Goal: Task Accomplishment & Management: Use online tool/utility

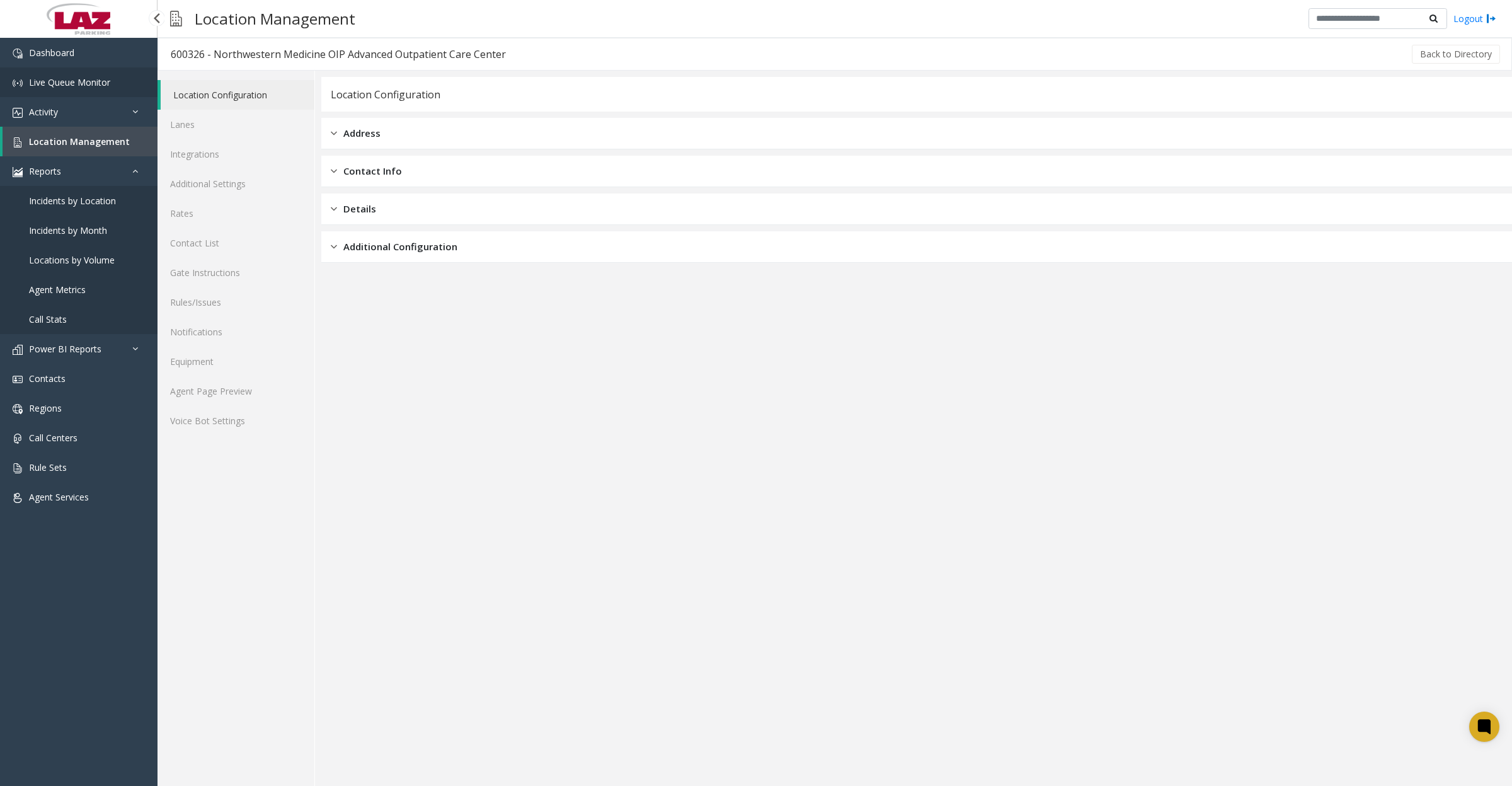
click at [55, 80] on span "Live Queue Monitor" at bounding box center [69, 82] width 81 height 12
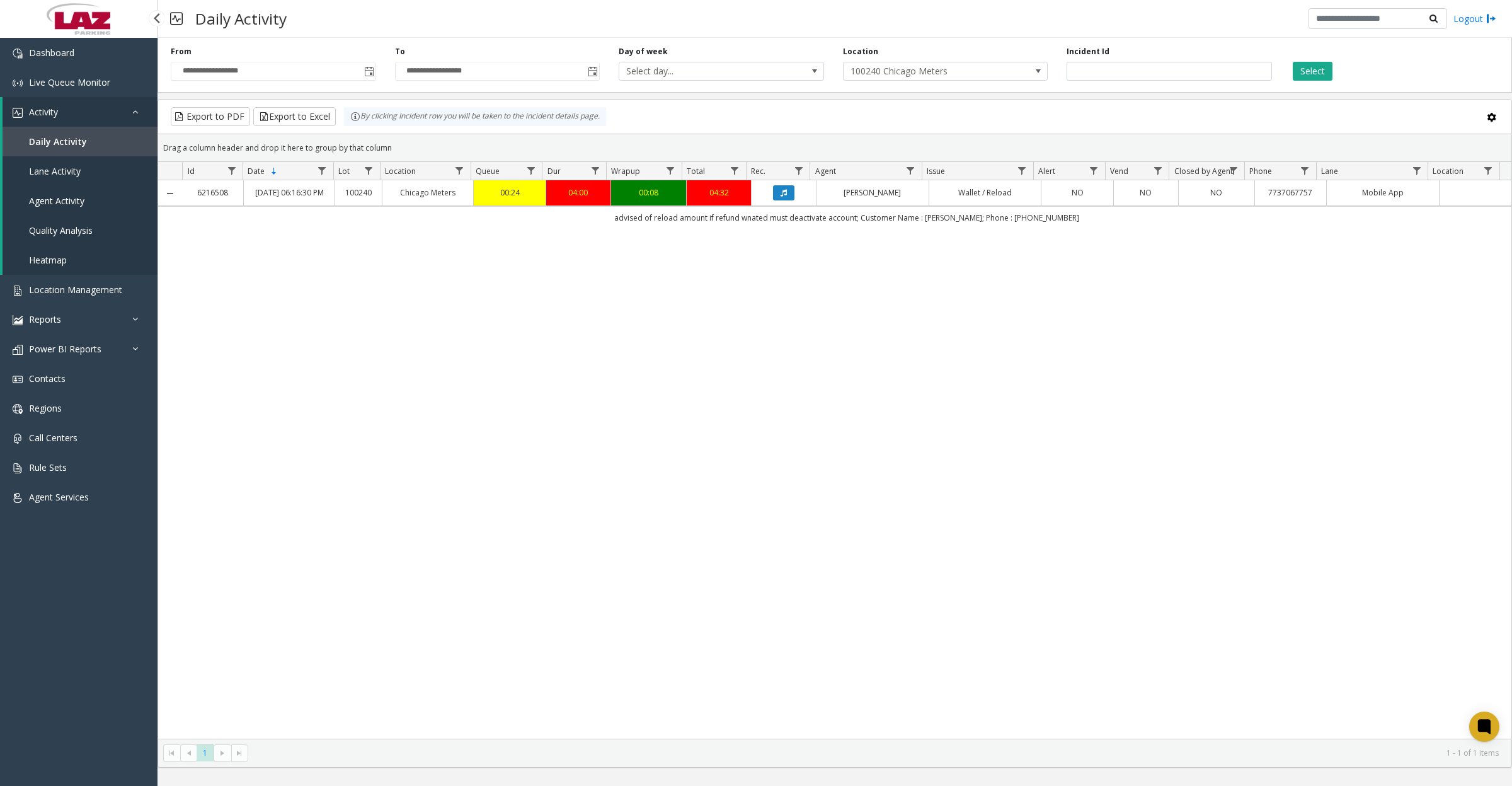
click at [30, 206] on link "Agent Activity" at bounding box center [80, 200] width 155 height 30
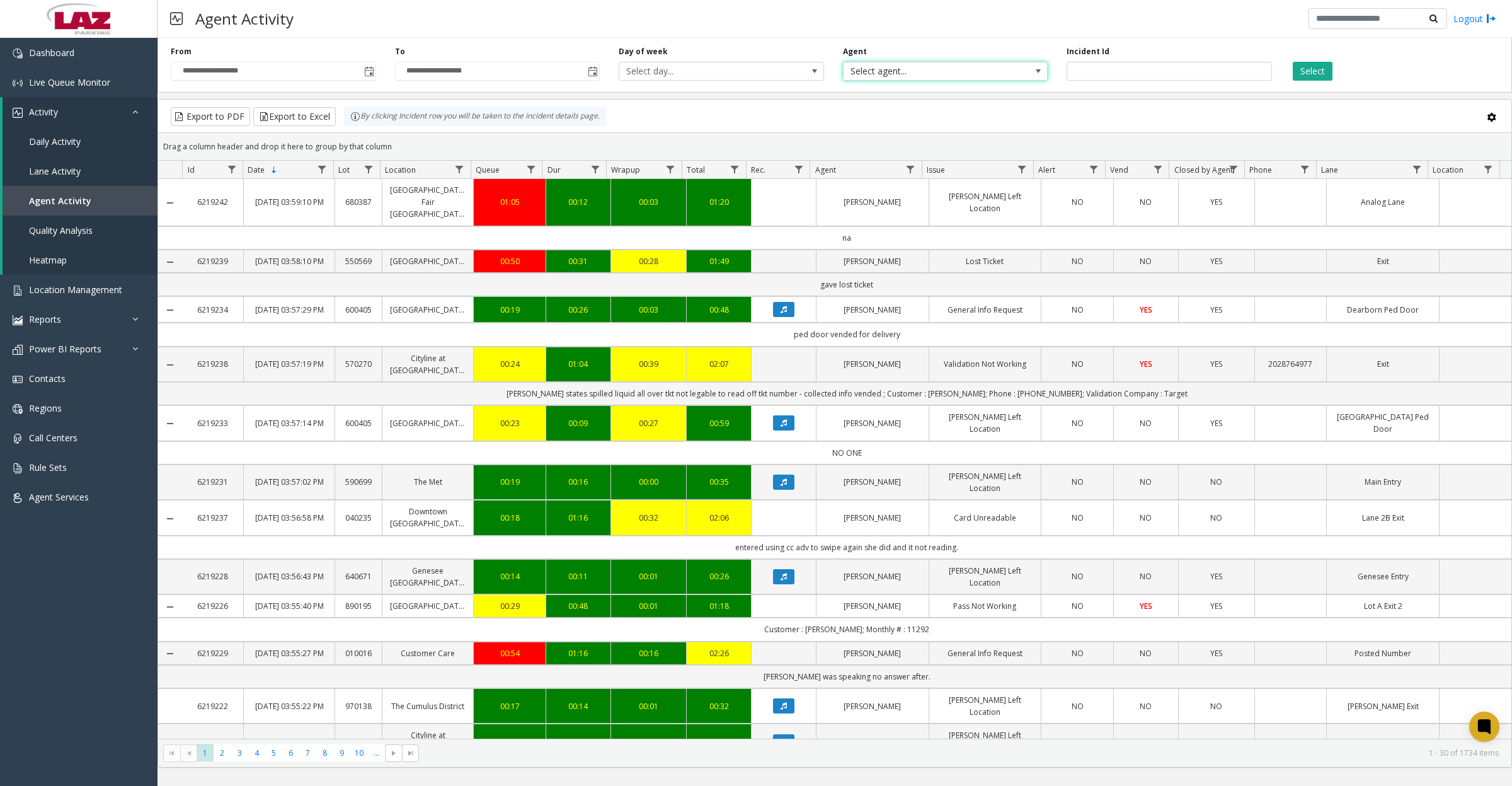
click at [948, 68] on span "Select agent..." at bounding box center [925, 71] width 163 height 17
type input "****"
click at [920, 140] on li "[PERSON_NAME]" at bounding box center [944, 137] width 201 height 17
click at [1304, 76] on button "Select" at bounding box center [1312, 71] width 39 height 19
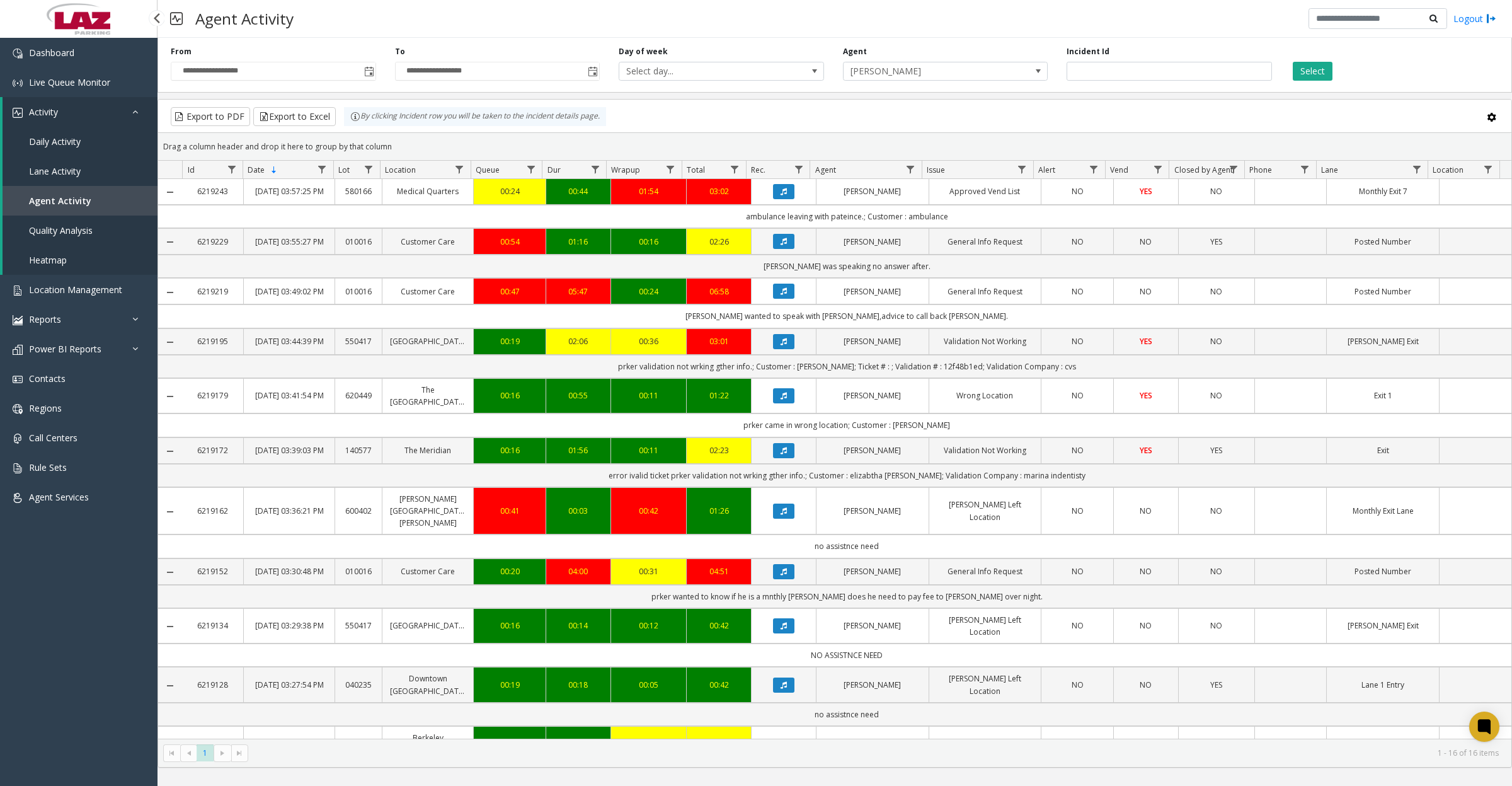
click at [47, 137] on span "Daily Activity" at bounding box center [55, 141] width 52 height 12
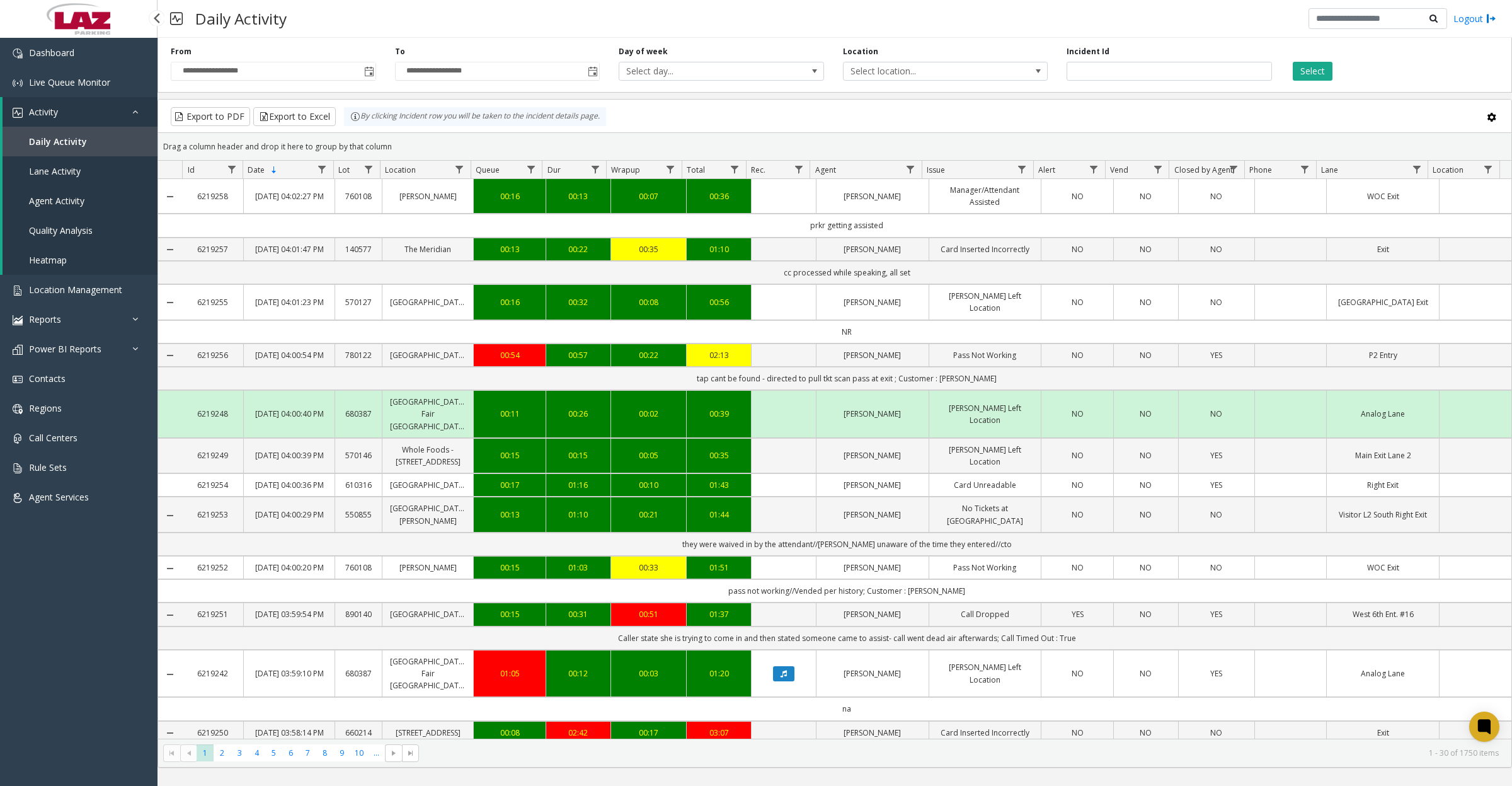
click at [45, 193] on link "Agent Activity" at bounding box center [80, 200] width 155 height 30
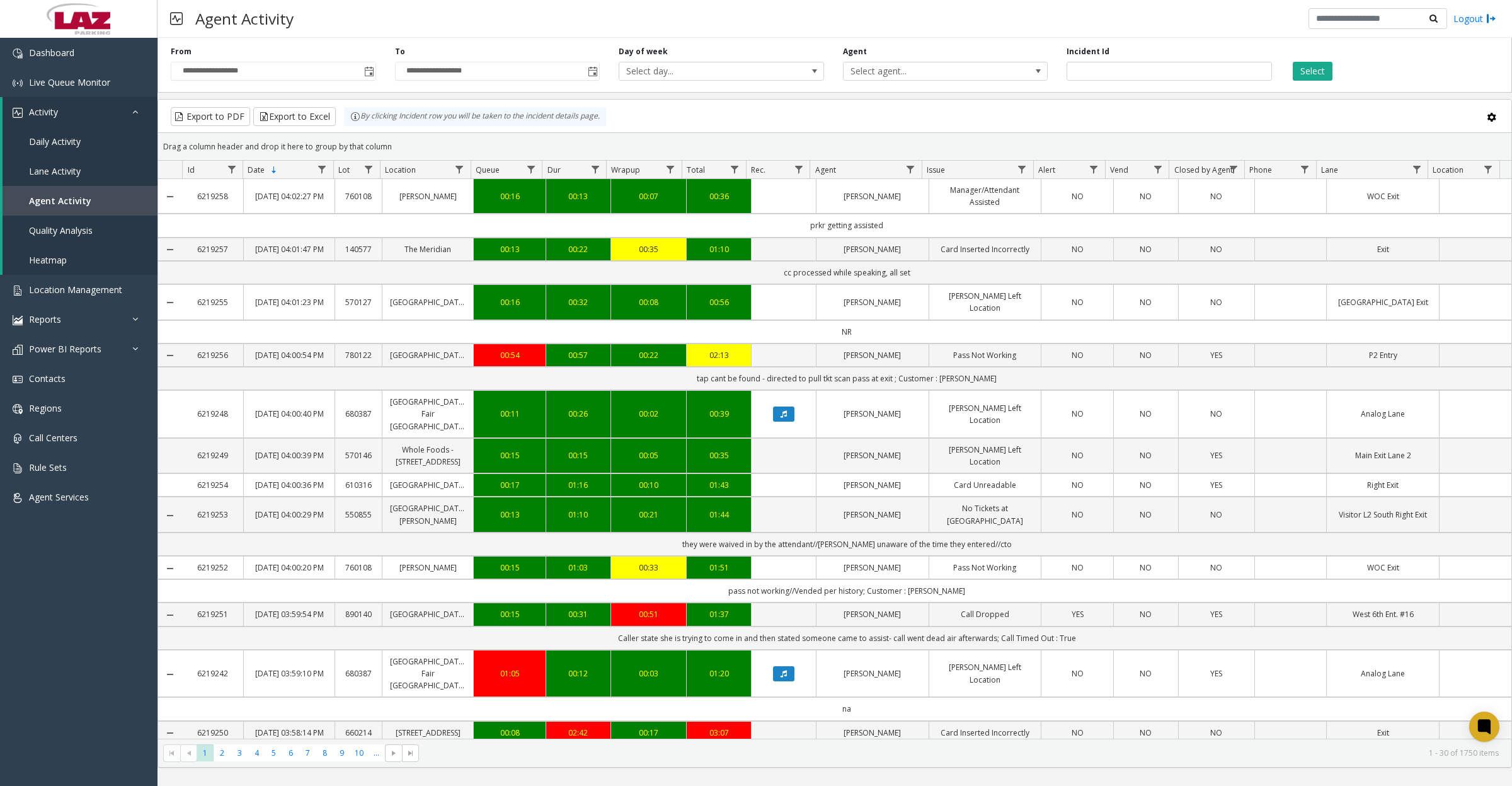
click at [931, 76] on span "Select agent..." at bounding box center [925, 71] width 163 height 17
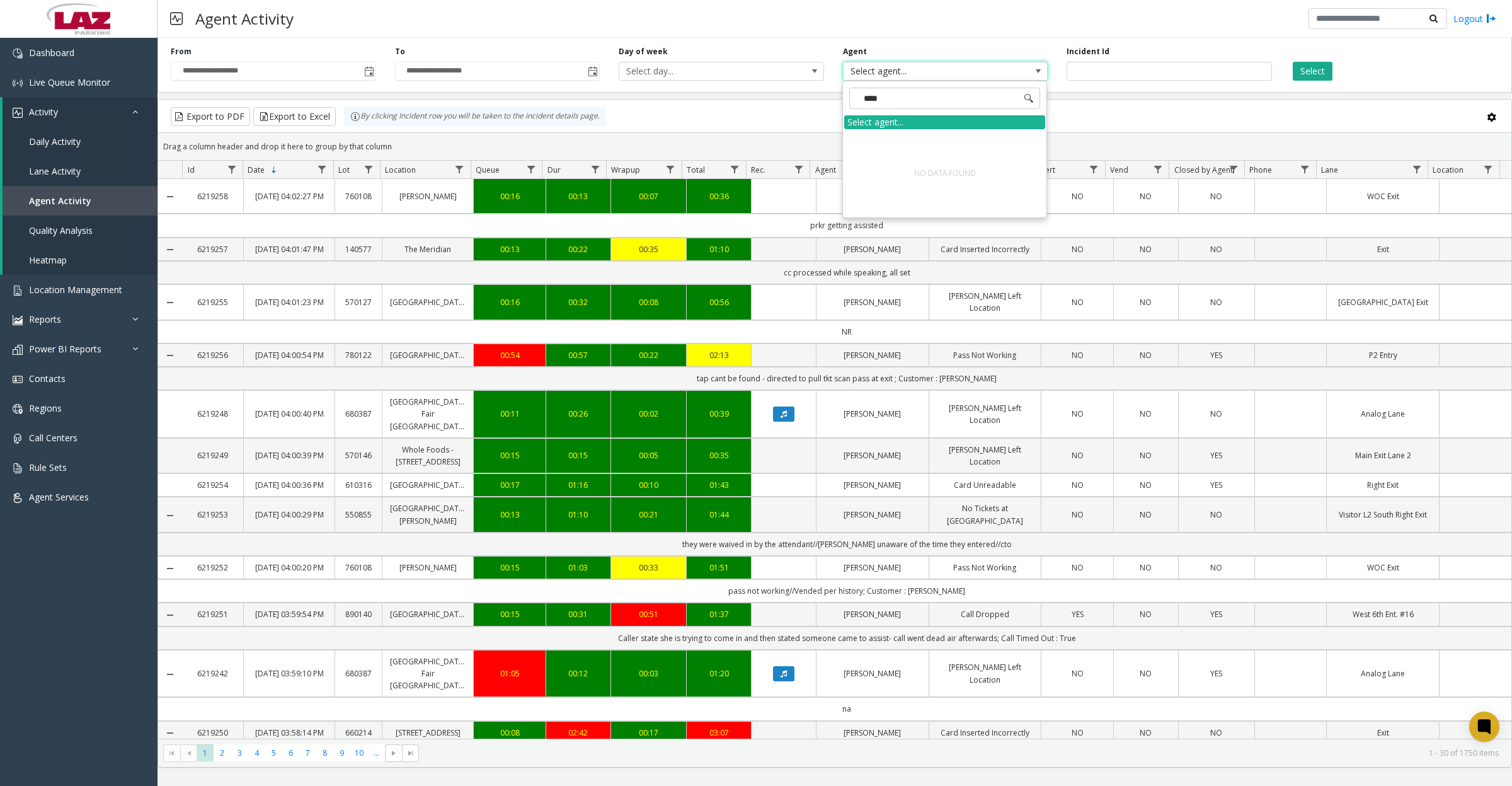
type input "***"
click at [909, 139] on li "[PERSON_NAME]" at bounding box center [944, 137] width 201 height 17
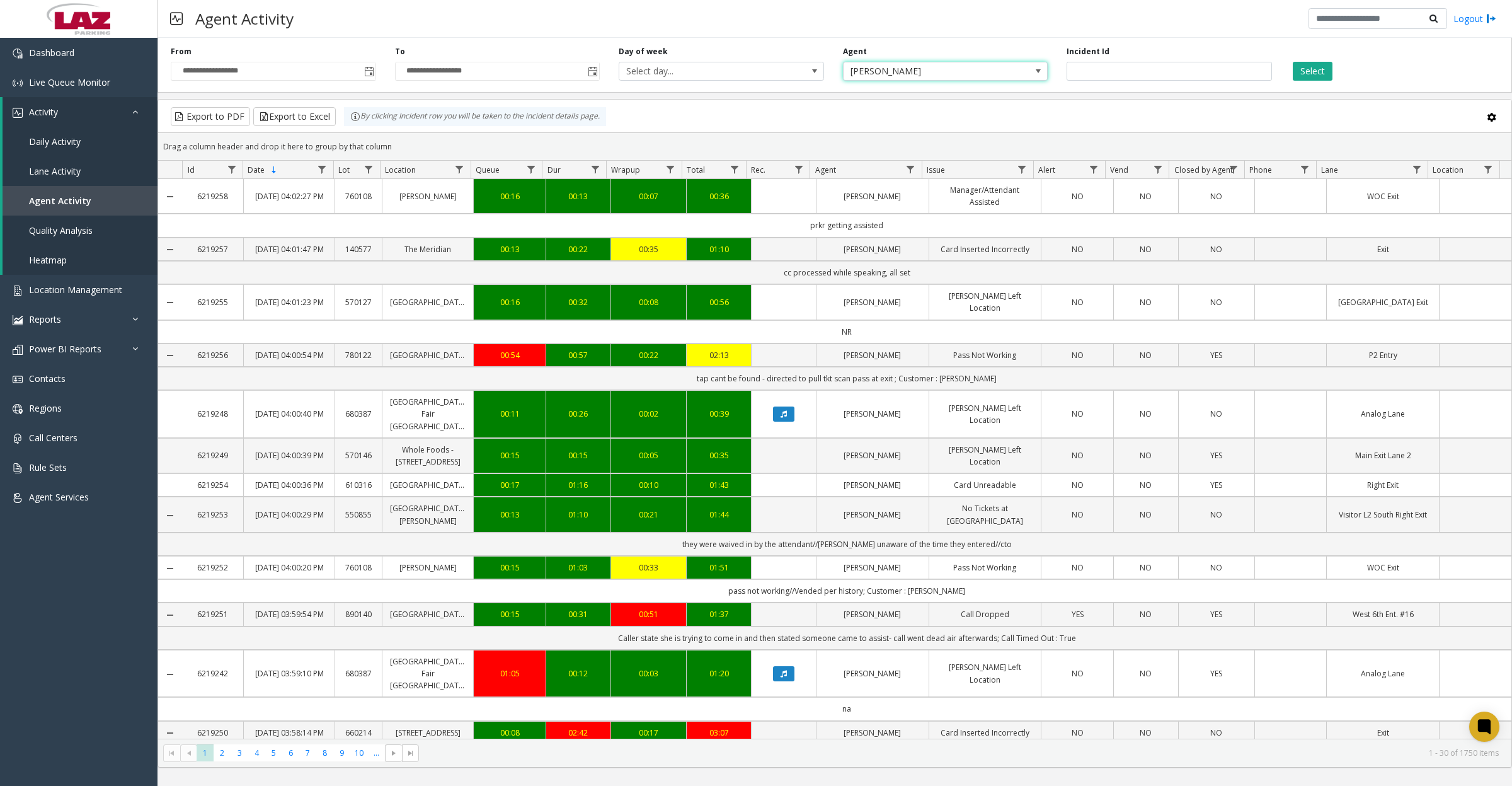
click at [1331, 74] on button "Select" at bounding box center [1312, 71] width 39 height 19
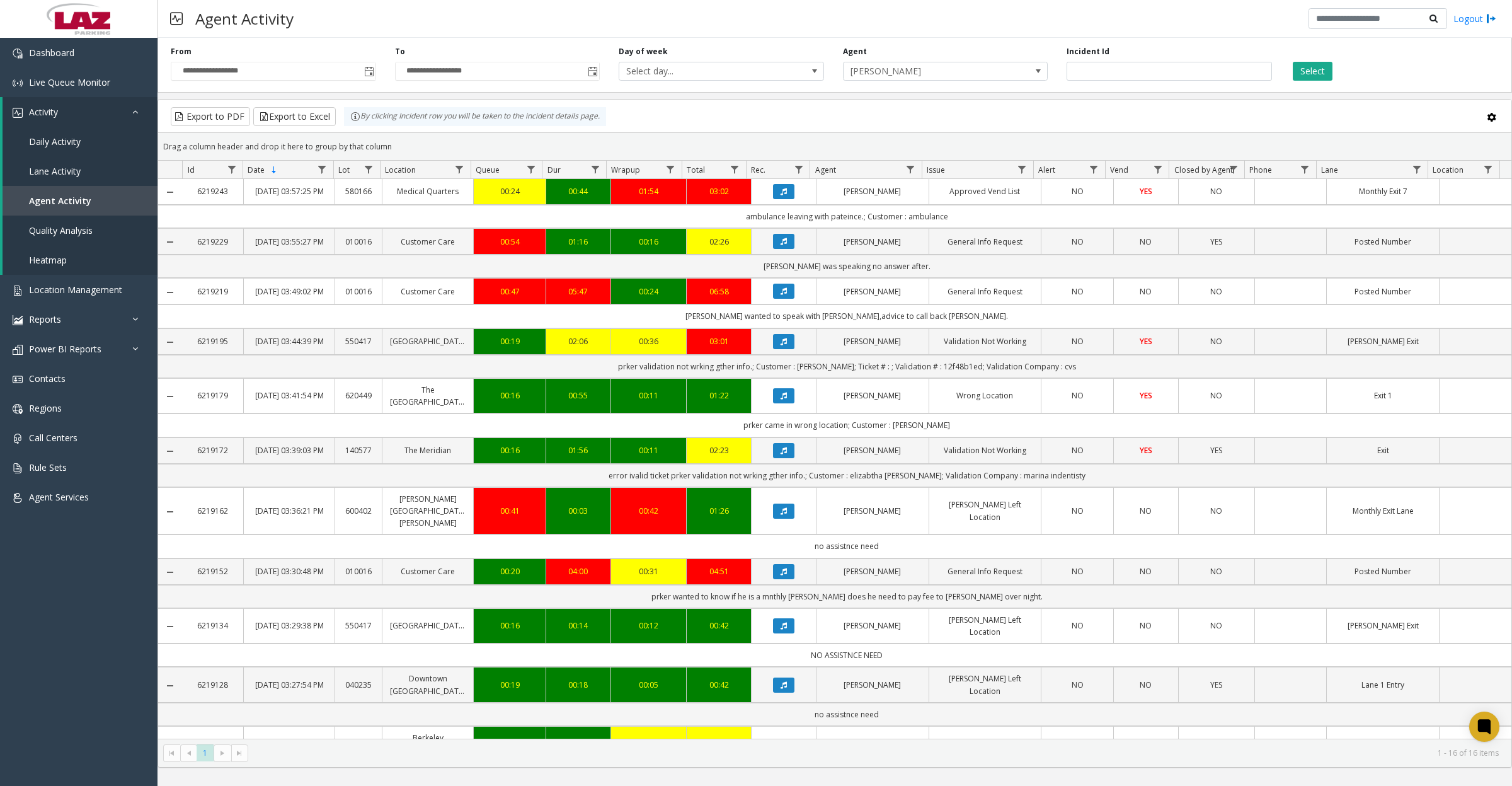
click at [773, 298] on button "Data table" at bounding box center [783, 291] width 21 height 15
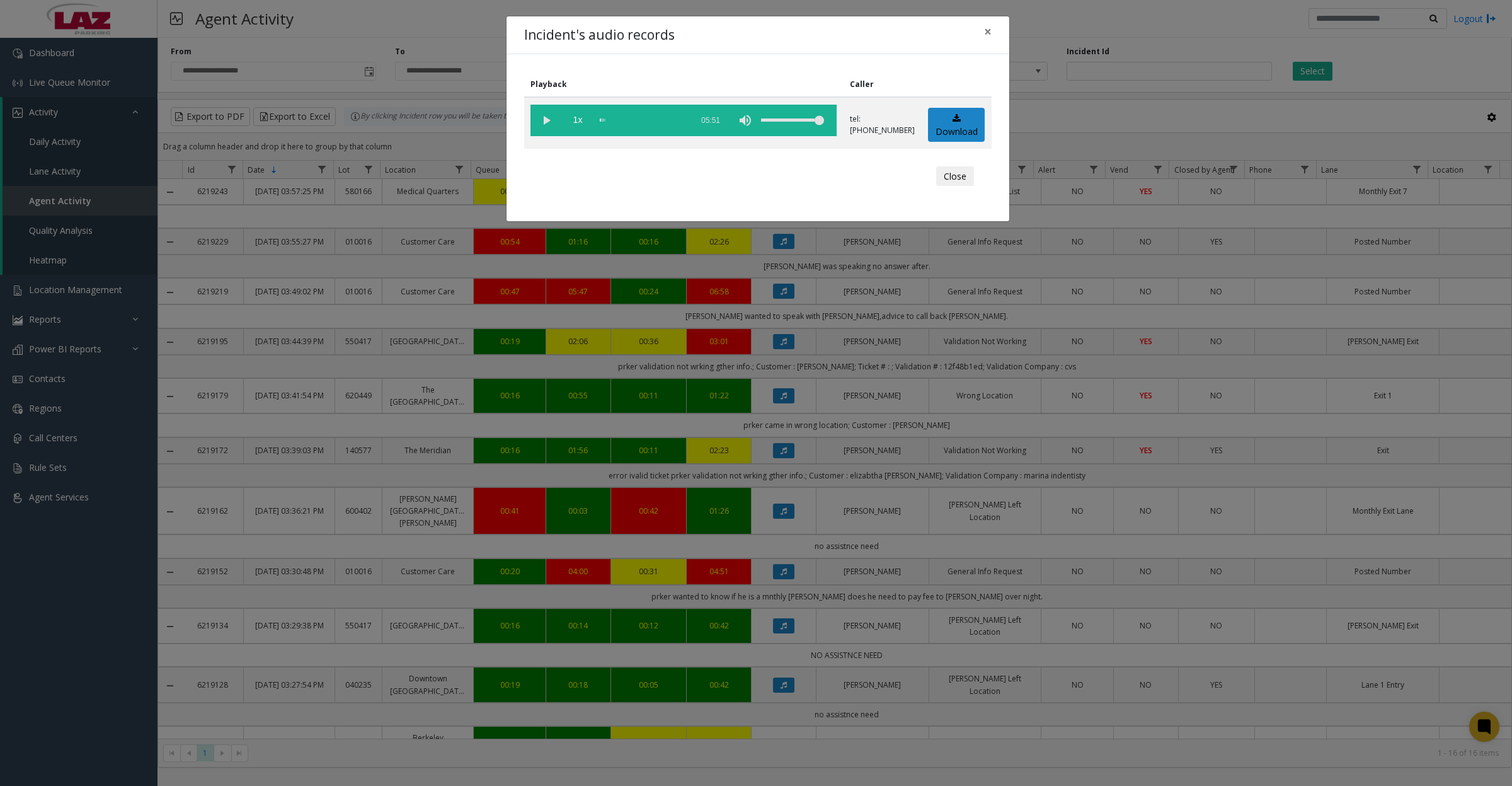
click at [549, 117] on vg-play-pause at bounding box center [546, 120] width 31 height 31
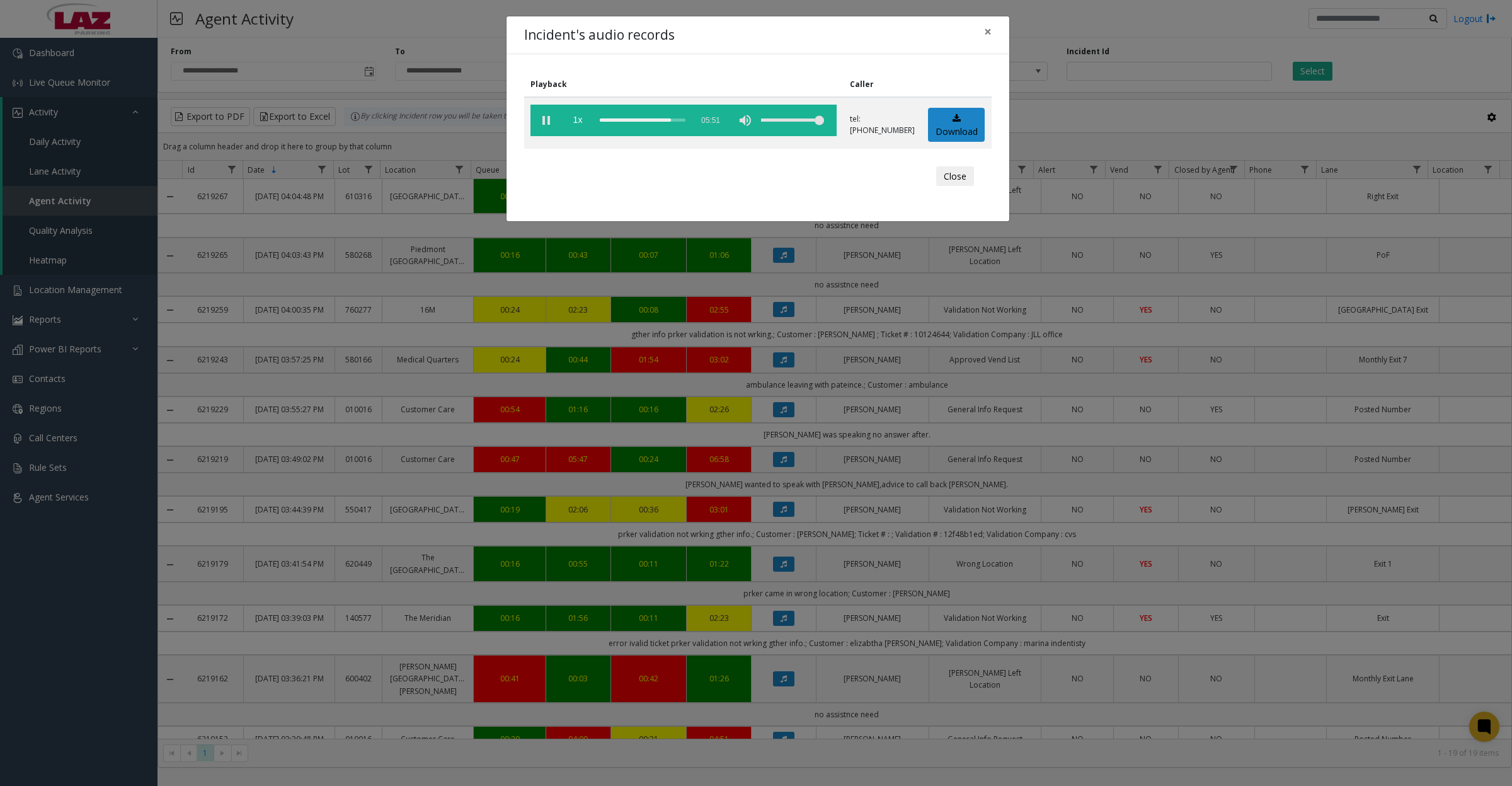
click at [556, 128] on vg-play-pause at bounding box center [546, 120] width 31 height 31
click at [547, 122] on vg-play-pause at bounding box center [546, 120] width 31 height 31
click at [547, 121] on vg-play-pause at bounding box center [546, 120] width 31 height 31
click at [547, 115] on vg-play-pause at bounding box center [546, 120] width 31 height 31
click at [949, 173] on button "Close" at bounding box center [955, 176] width 38 height 21
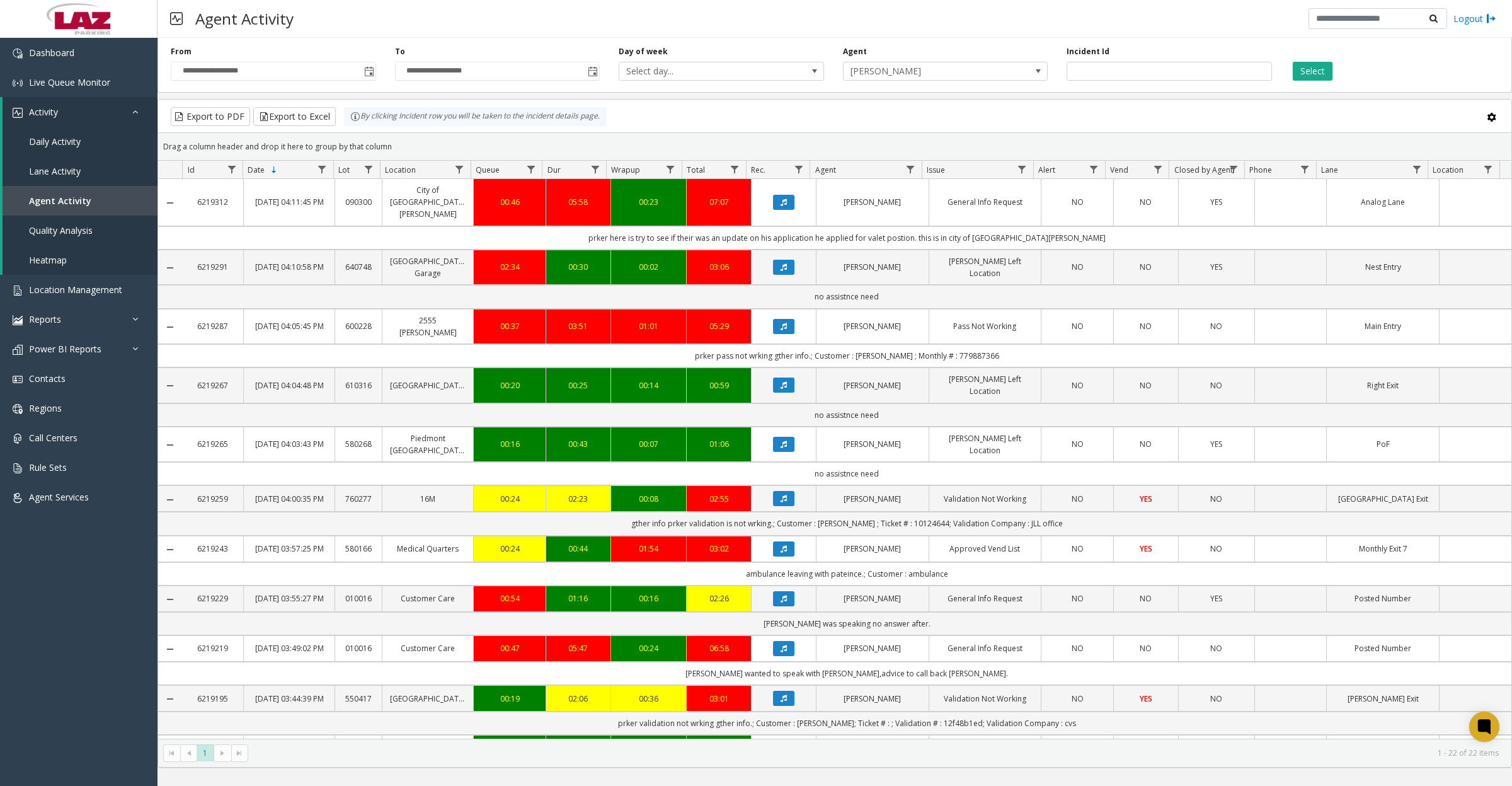
click at [910, 64] on span "[PERSON_NAME]" at bounding box center [925, 71] width 163 height 17
click at [893, 130] on div "Select agent..." at bounding box center [944, 124] width 201 height 17
click at [61, 128] on link "Daily Activity" at bounding box center [80, 141] width 155 height 30
click at [372, 71] on span "Toggle popup" at bounding box center [369, 71] width 10 height 10
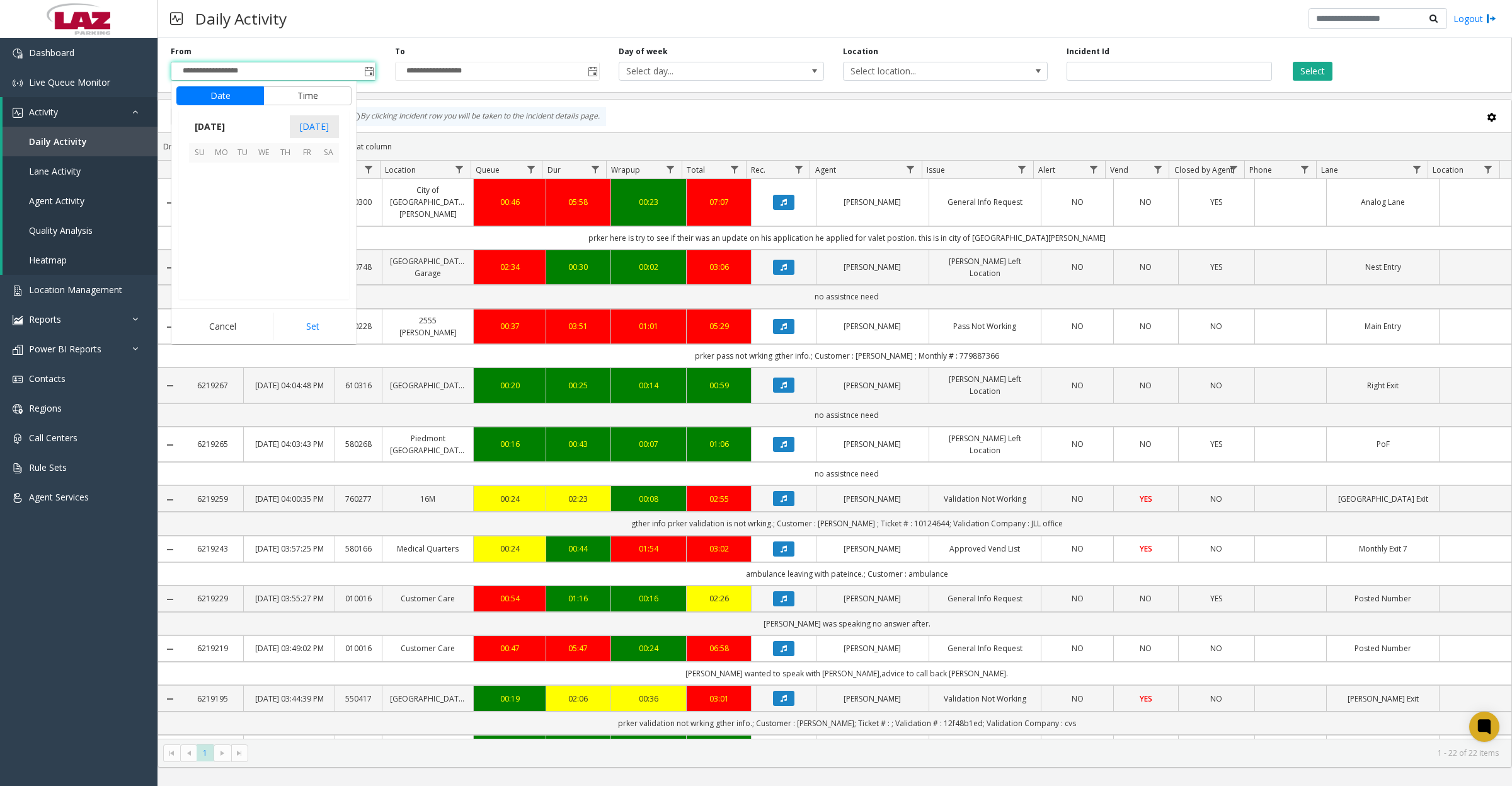
scroll to position [226269, 0]
click at [328, 102] on button "Time" at bounding box center [307, 96] width 88 height 19
click at [208, 200] on li "8" at bounding box center [207, 200] width 44 height 19
click at [315, 326] on button "Set" at bounding box center [312, 327] width 80 height 28
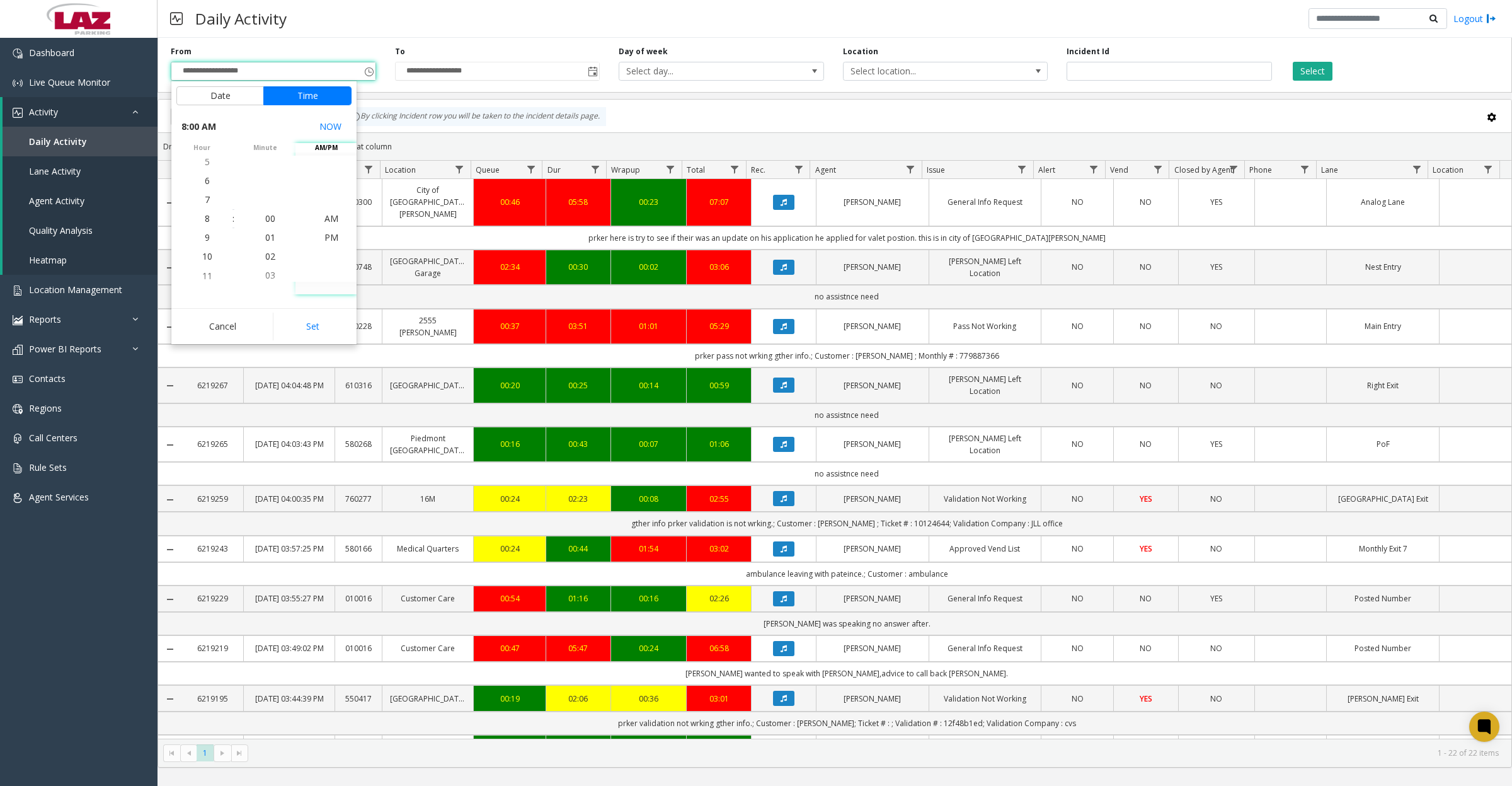
type input "**********"
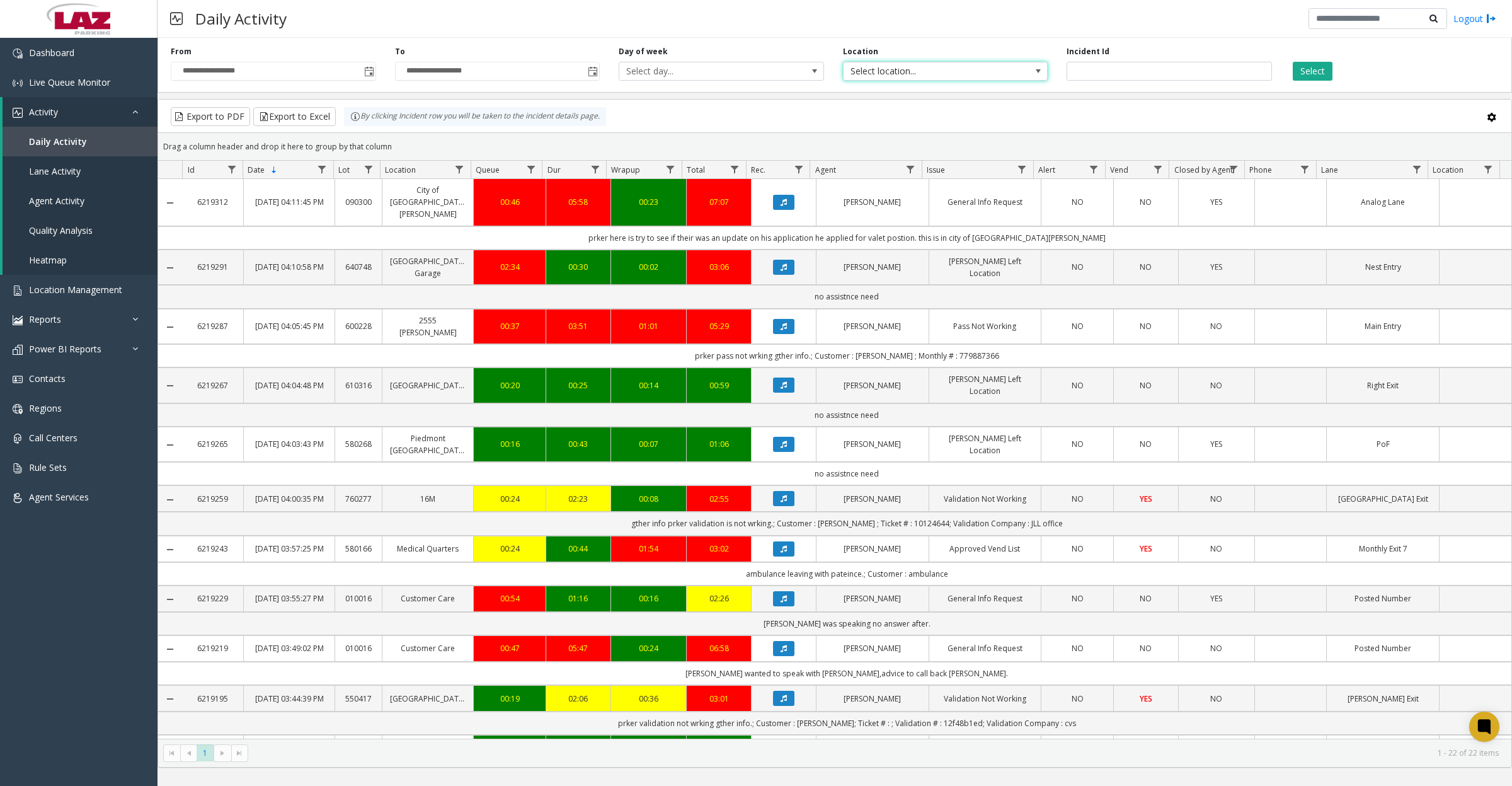
click at [980, 74] on span "Select location..." at bounding box center [925, 71] width 163 height 17
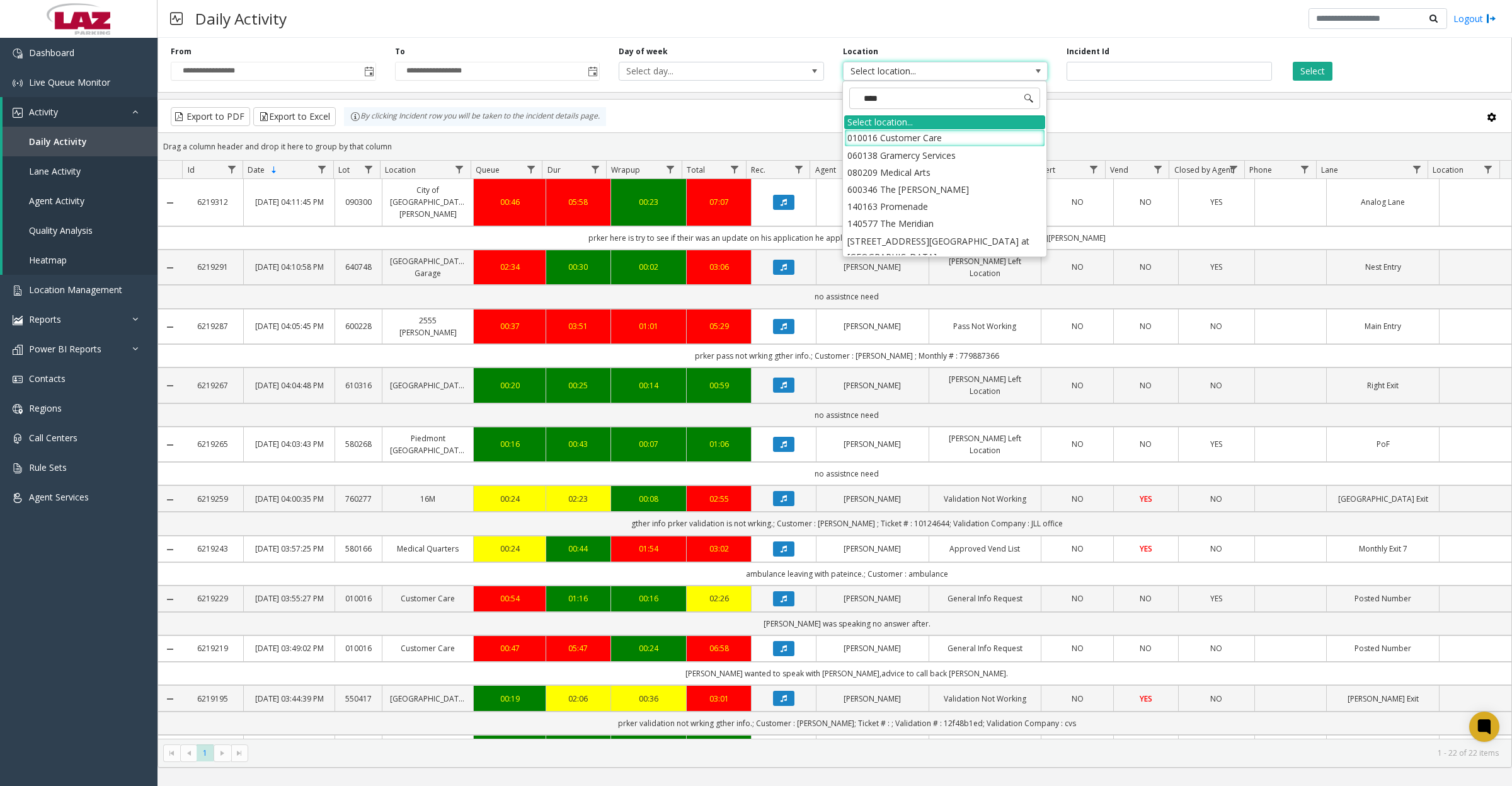
type input "*****"
click at [959, 143] on li "100240 Chicago Meters" at bounding box center [944, 137] width 201 height 17
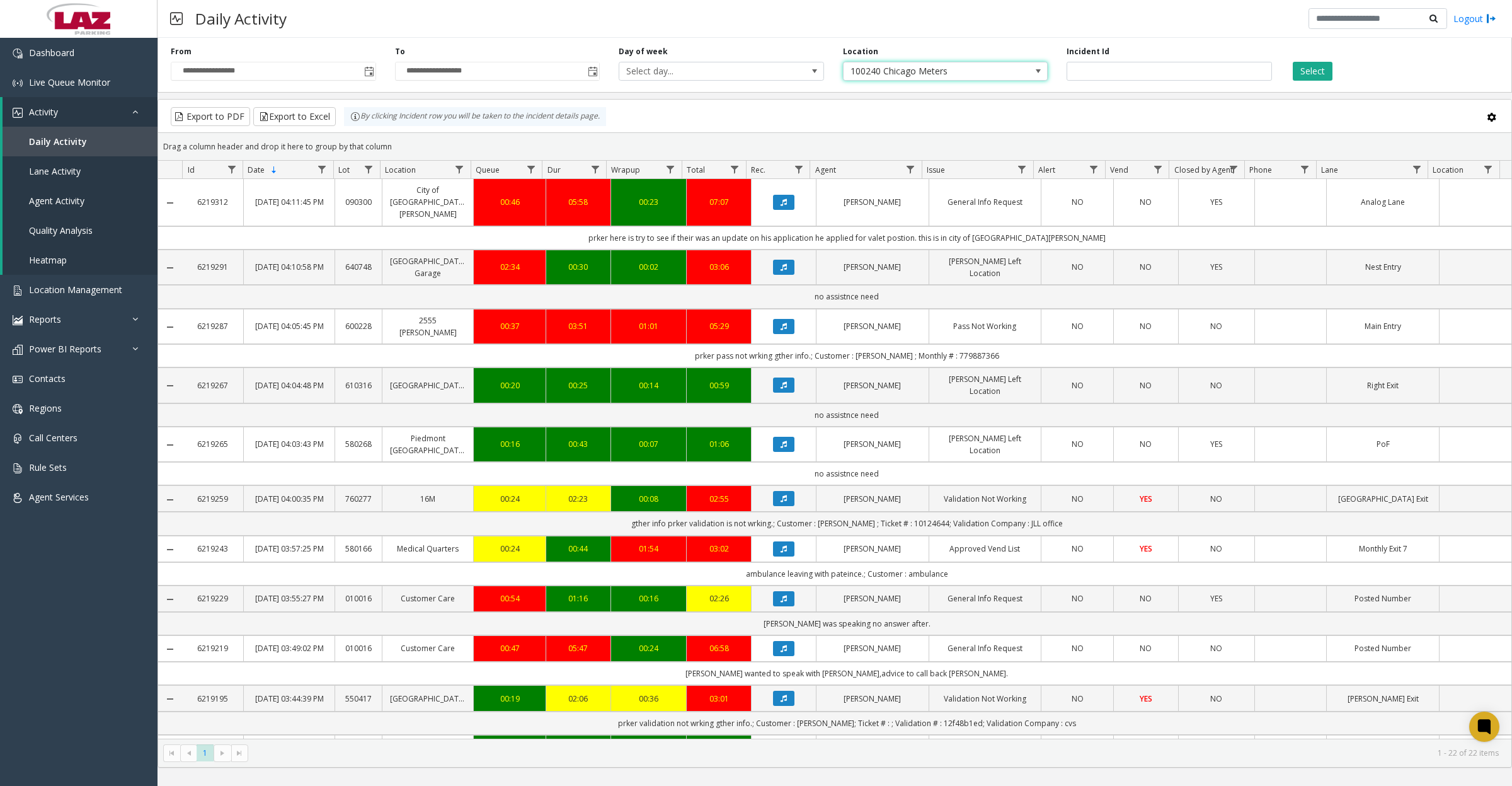
click at [1315, 71] on button "Select" at bounding box center [1312, 71] width 39 height 19
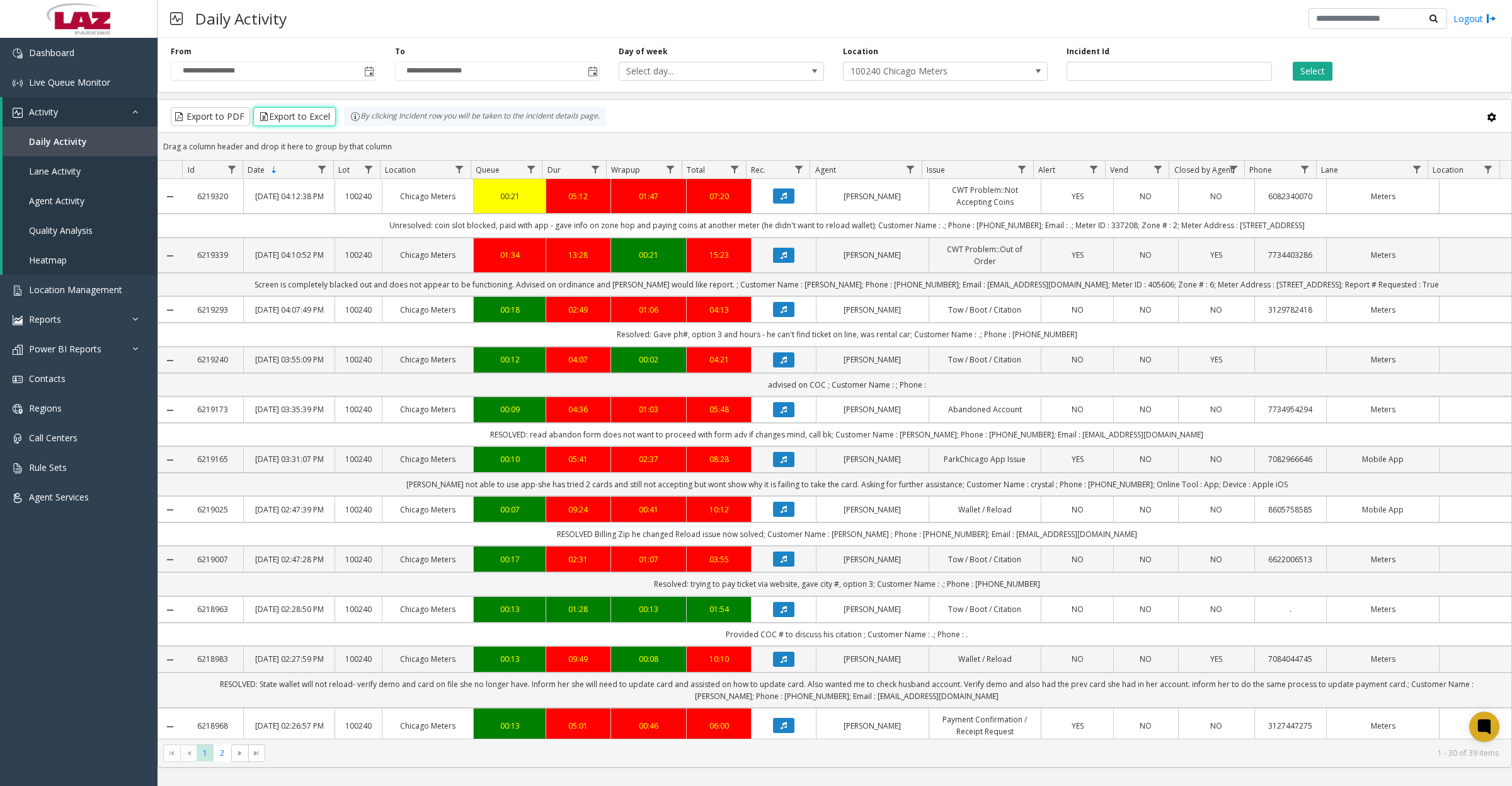
click at [272, 115] on button "Export to Excel" at bounding box center [295, 116] width 83 height 19
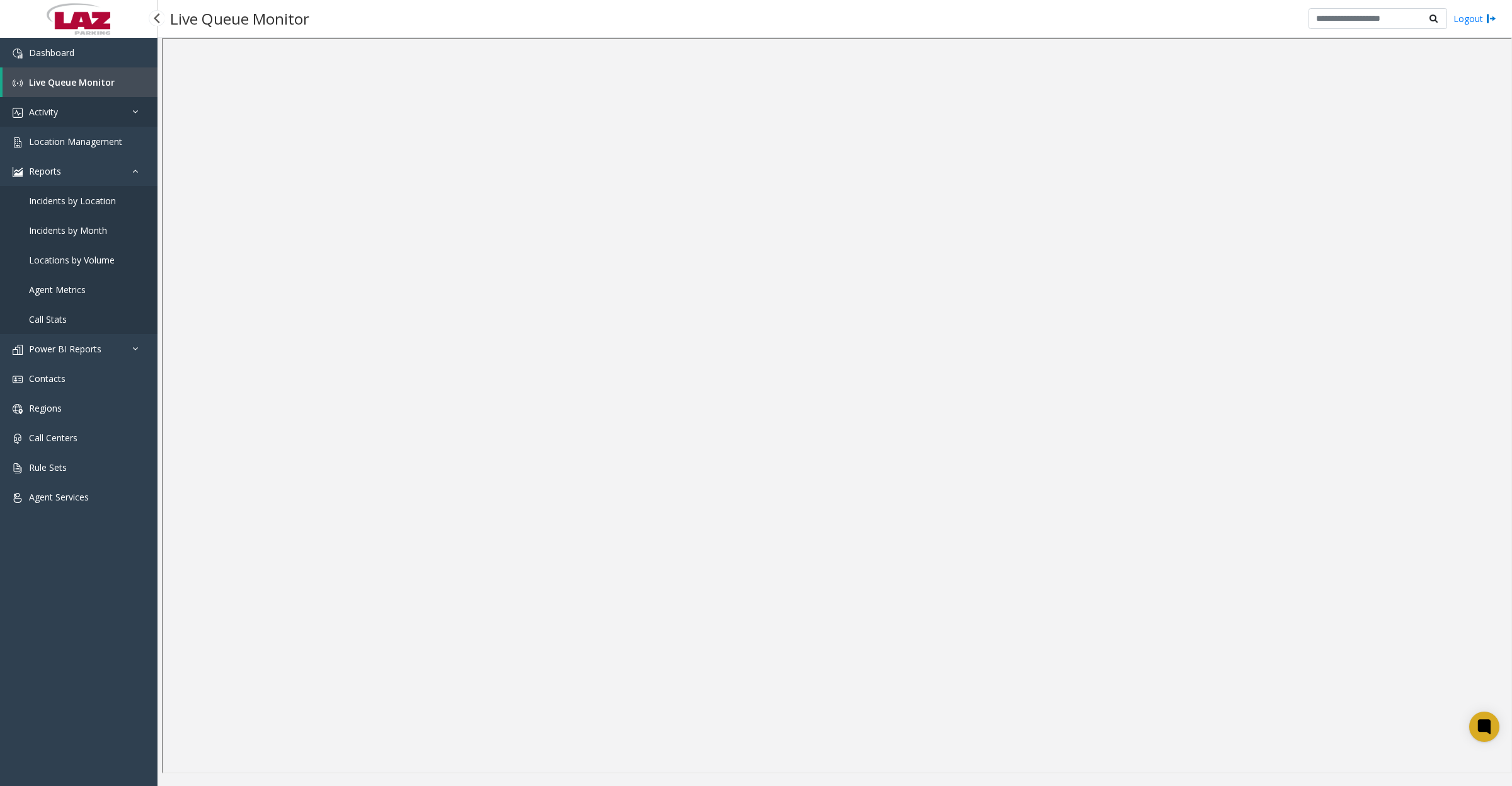
click at [69, 110] on link "Activity" at bounding box center [78, 112] width 157 height 30
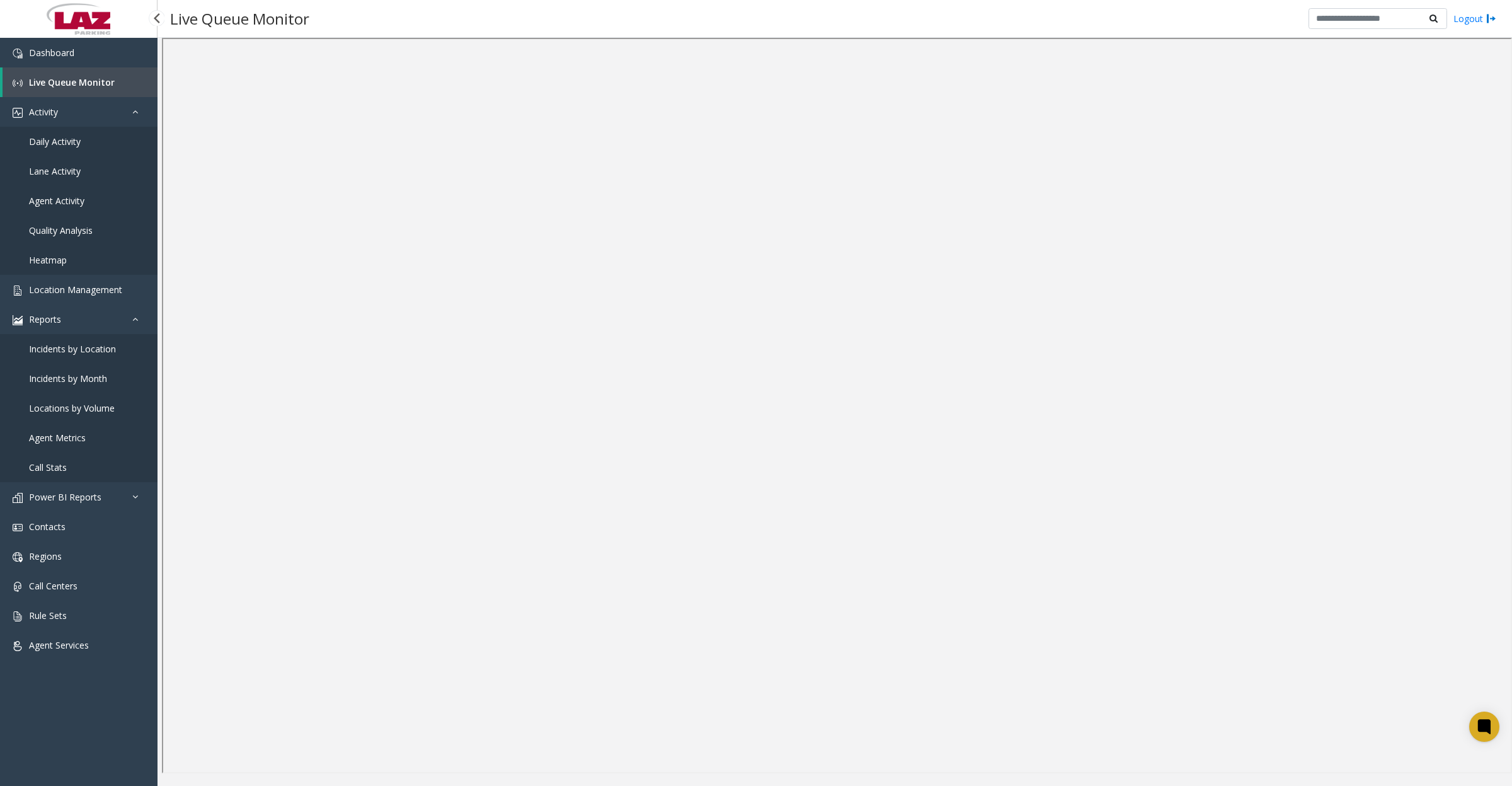
click at [71, 139] on span "Daily Activity" at bounding box center [55, 141] width 52 height 12
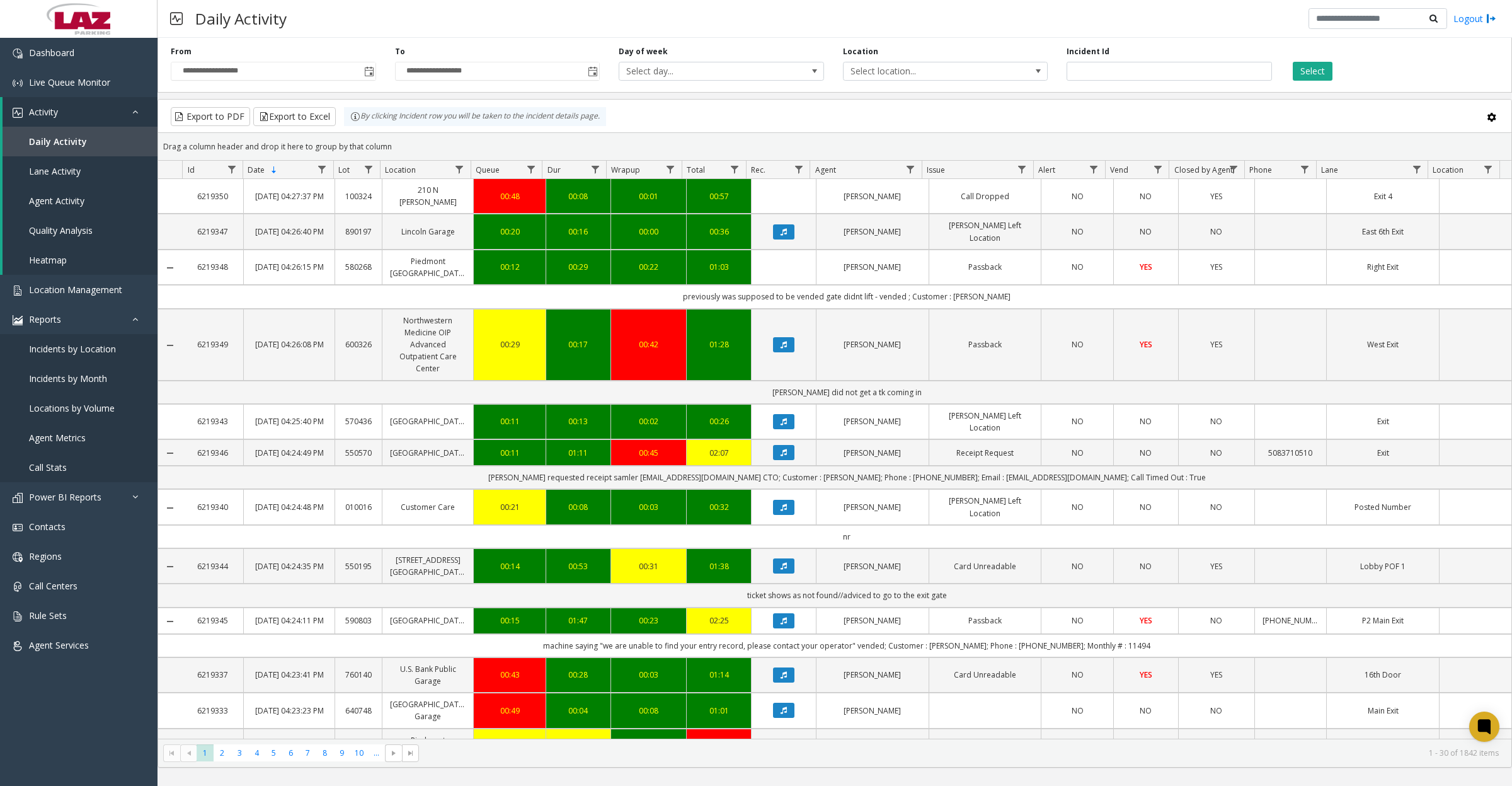
click at [911, 169] on span "Data table" at bounding box center [910, 169] width 10 height 10
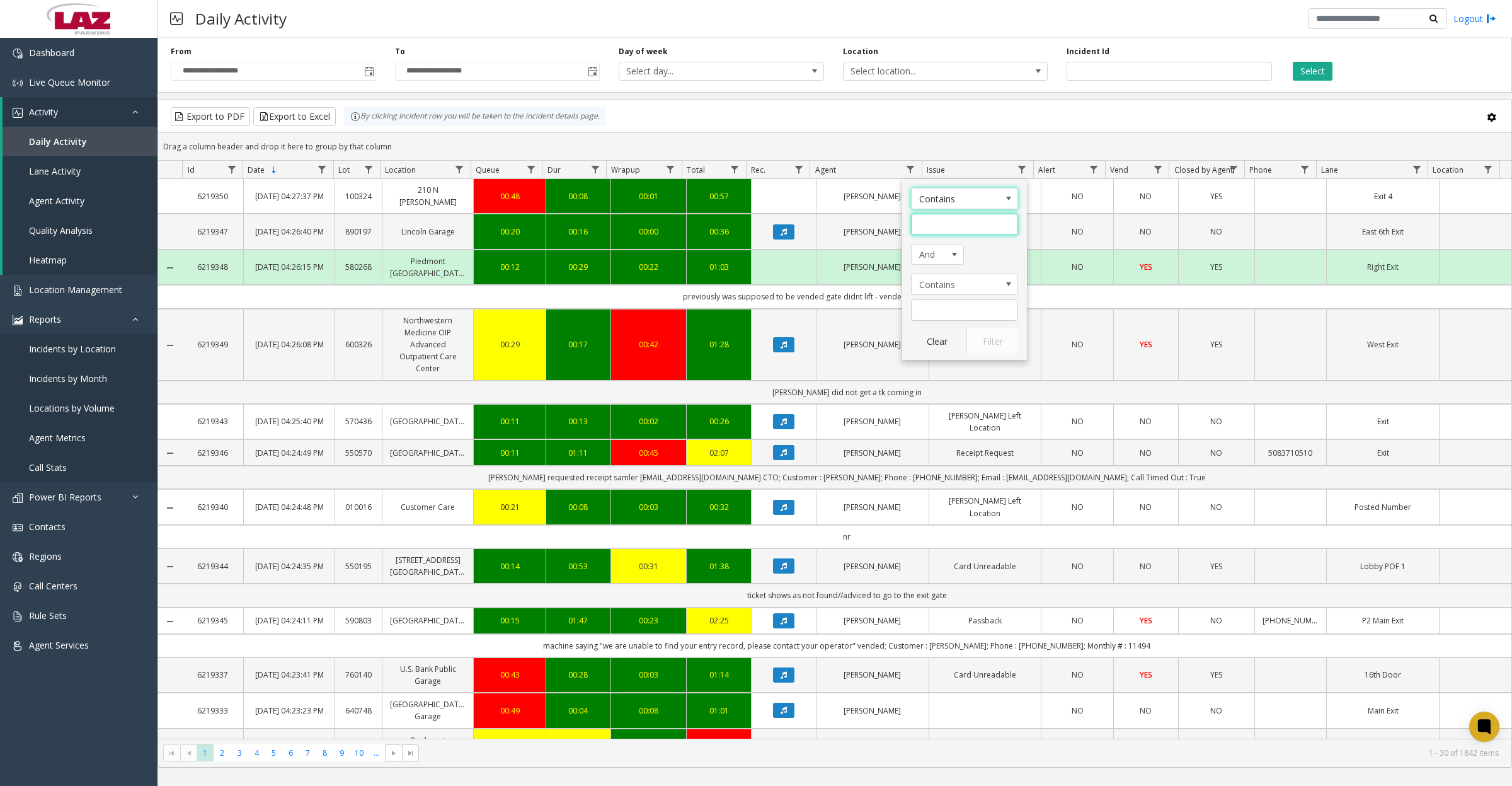
click at [933, 224] on input "Agent Filter" at bounding box center [964, 224] width 107 height 21
type input "****"
click button "Filter" at bounding box center [992, 342] width 52 height 28
